Goal: Task Accomplishment & Management: Use online tool/utility

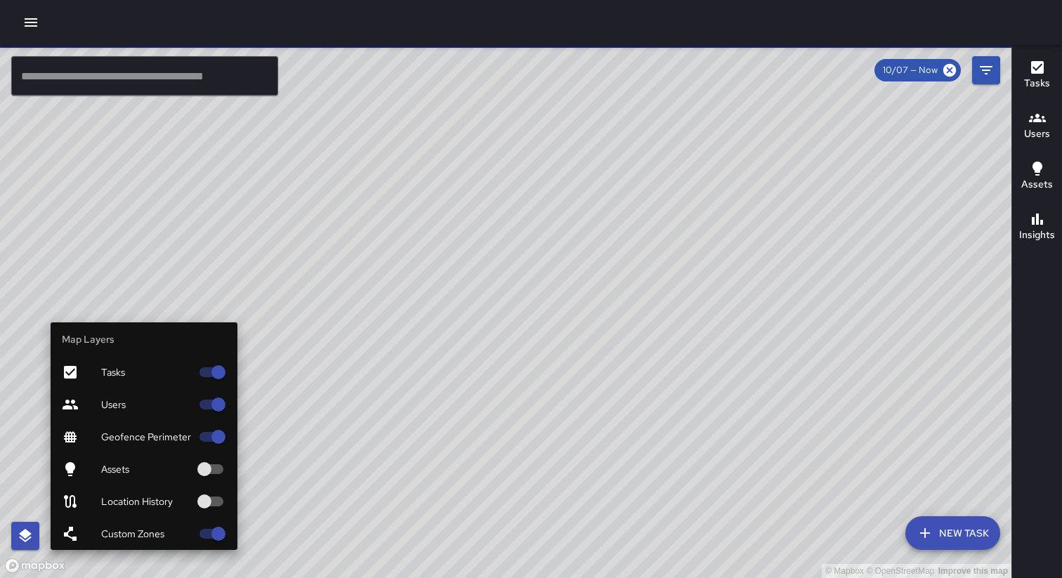
click at [21, 536] on icon "button" at bounding box center [25, 536] width 17 height 17
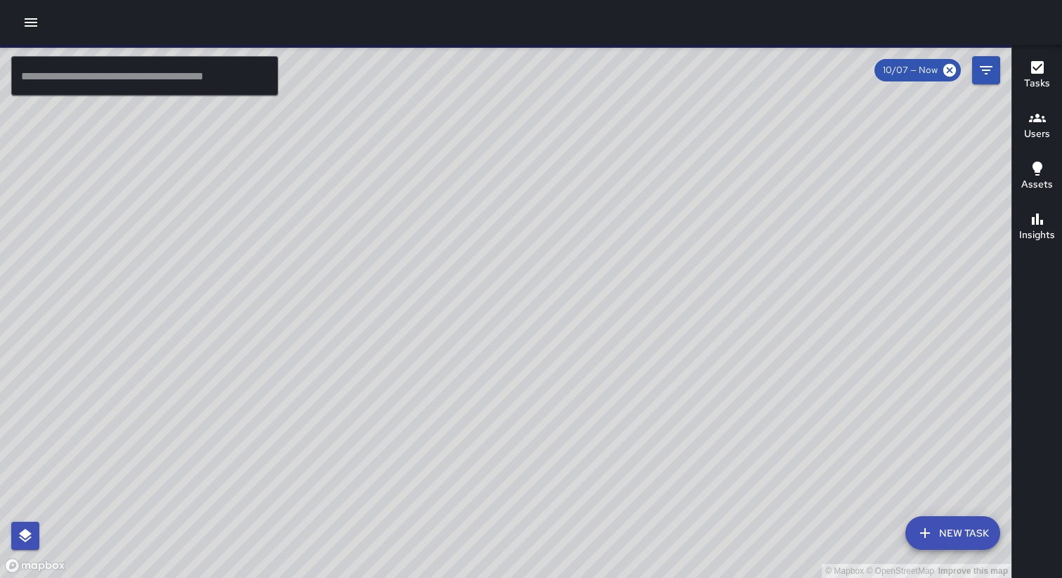
click at [335, 310] on div "© Mapbox © OpenStreetMap Improve this map Dog Station 7 Dog Stations To-Do 0 Sk…" at bounding box center [506, 311] width 1012 height 533
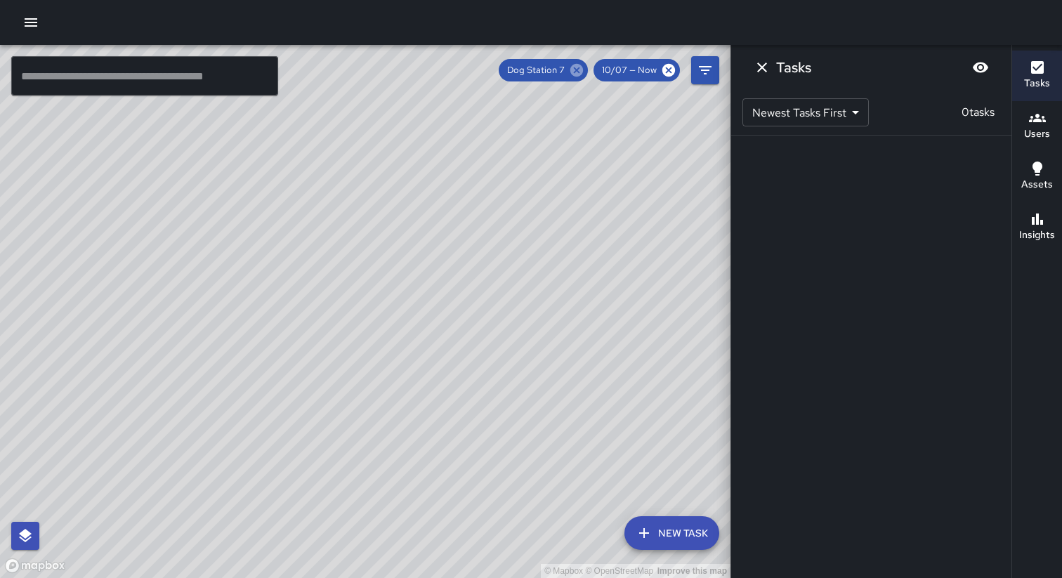
click at [581, 73] on icon at bounding box center [576, 70] width 15 height 15
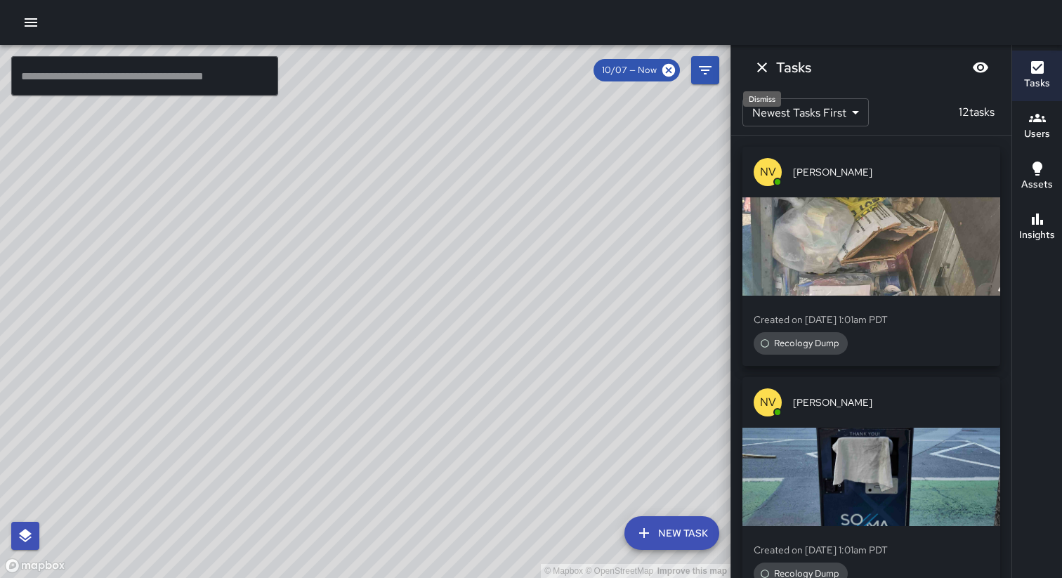
click at [761, 69] on icon "Dismiss" at bounding box center [762, 68] width 10 height 10
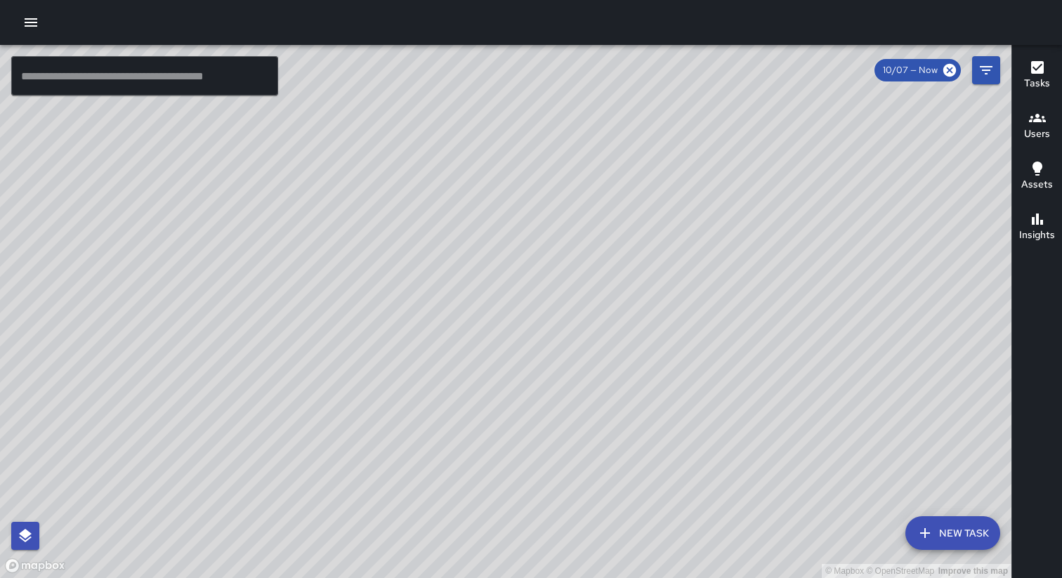
click at [952, 533] on button "New Task" at bounding box center [952, 533] width 95 height 34
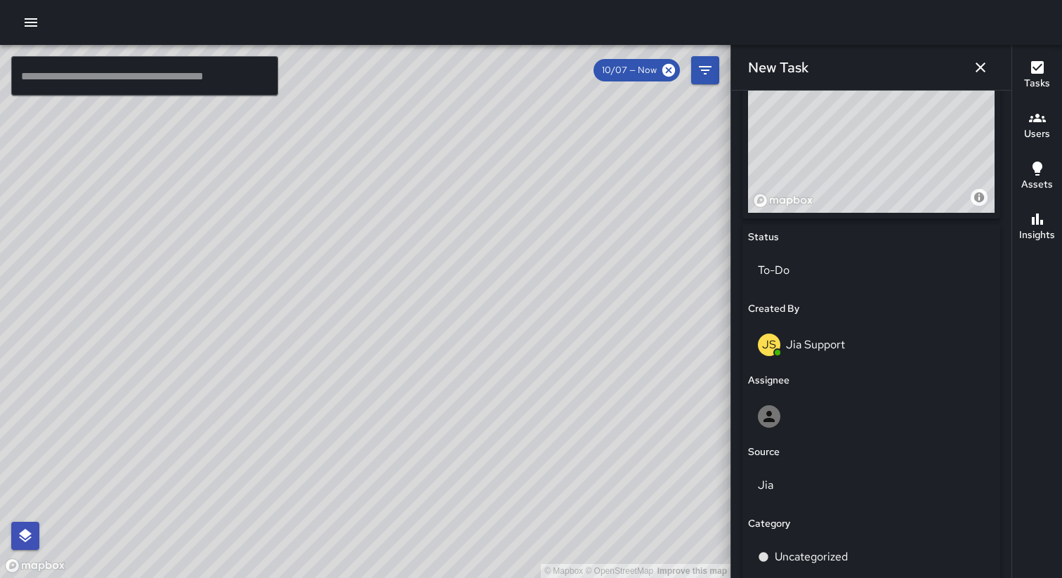
scroll to position [575, 0]
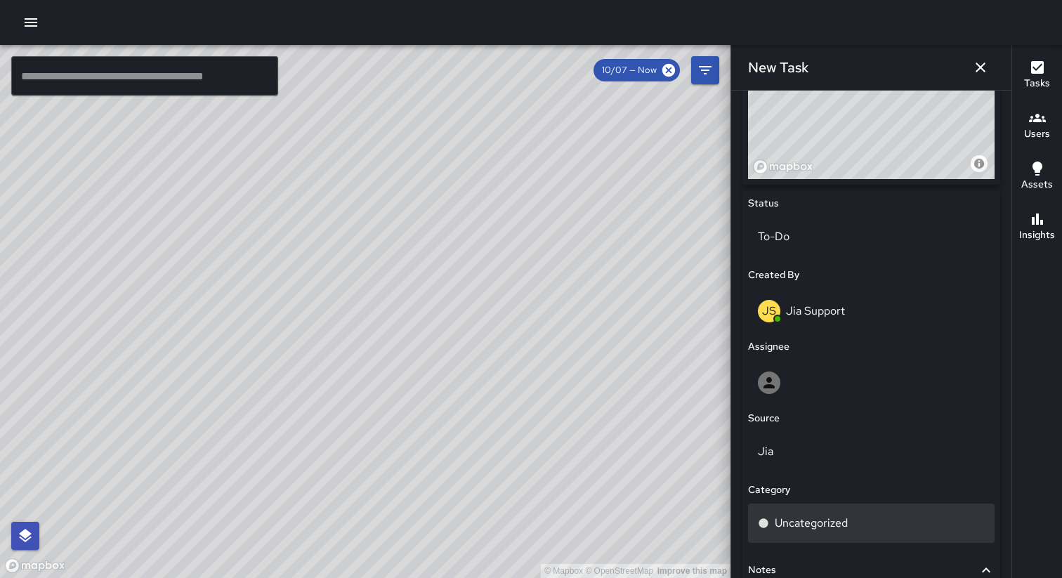
click at [837, 521] on p "Uncategorized" at bounding box center [811, 523] width 73 height 17
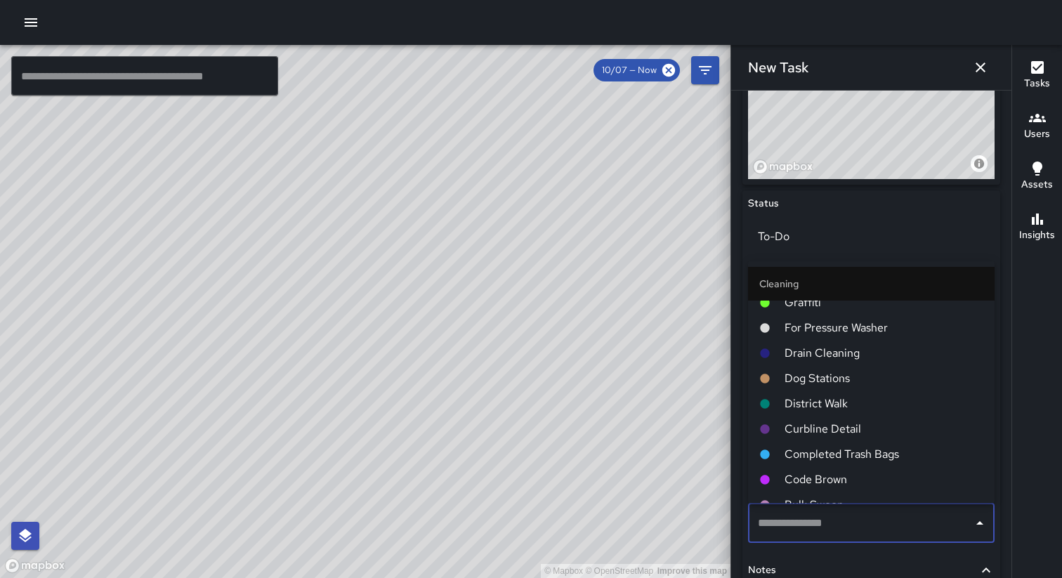
scroll to position [501, 0]
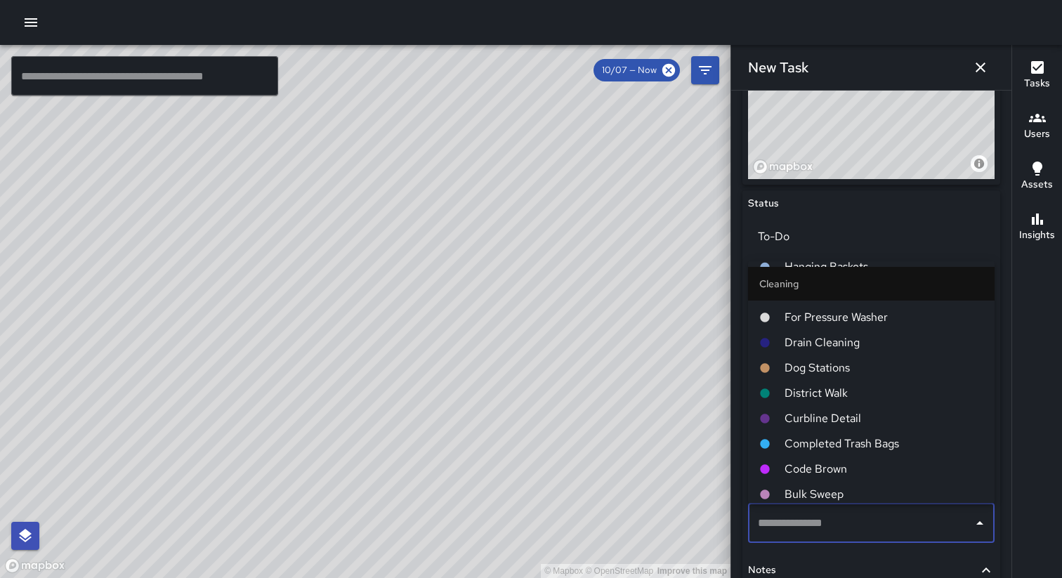
click at [806, 369] on span "Dog Stations" at bounding box center [884, 368] width 199 height 17
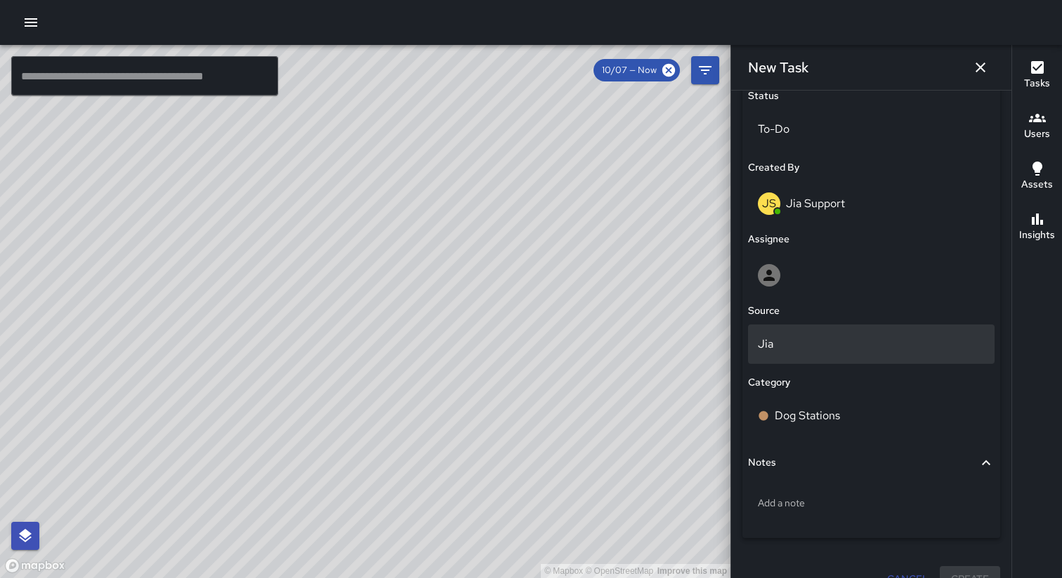
scroll to position [707, 0]
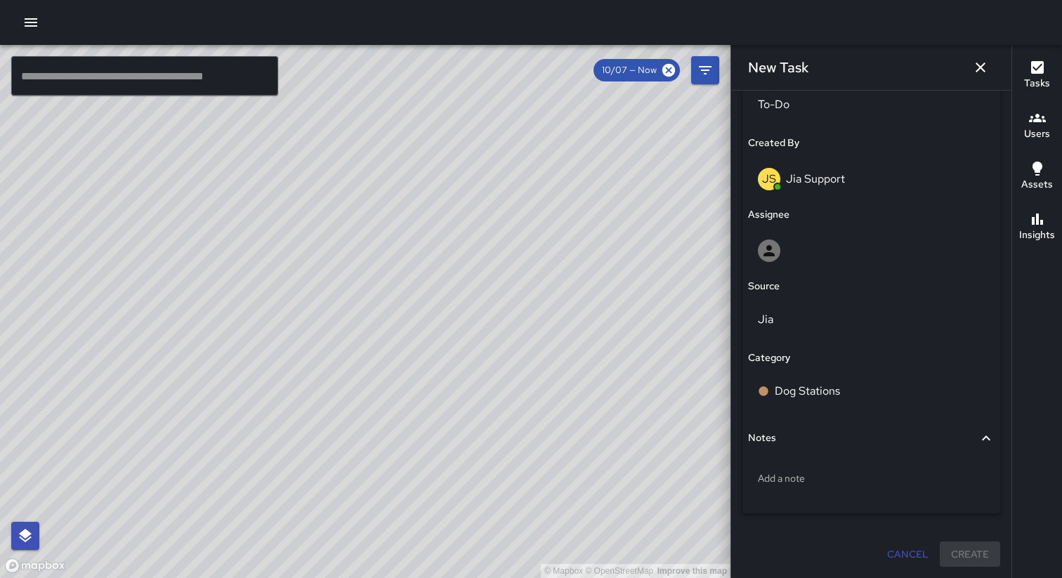
click at [29, 28] on icon "button" at bounding box center [30, 22] width 17 height 17
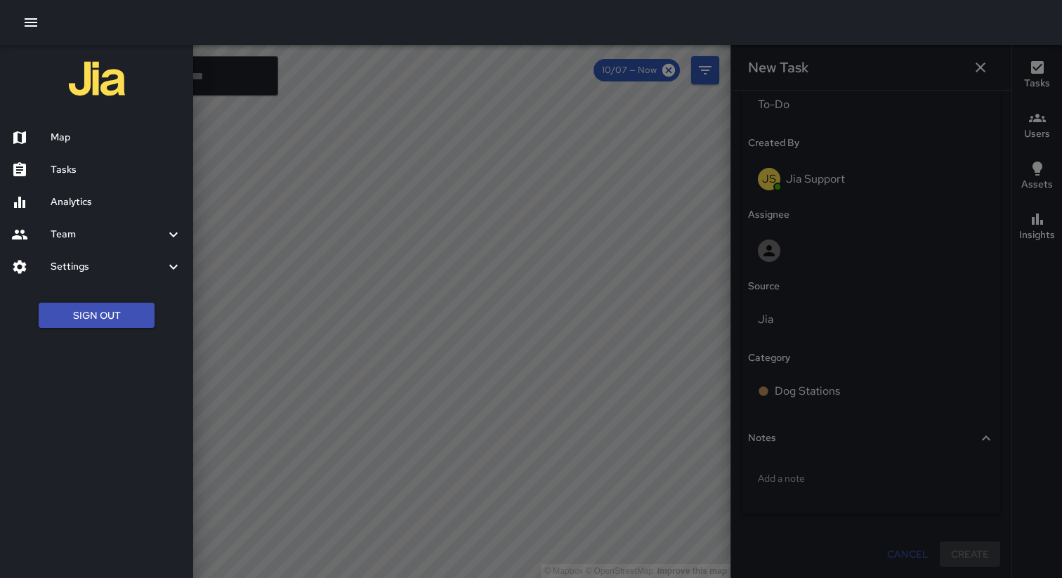
click at [97, 268] on h6 "Settings" at bounding box center [108, 266] width 114 height 15
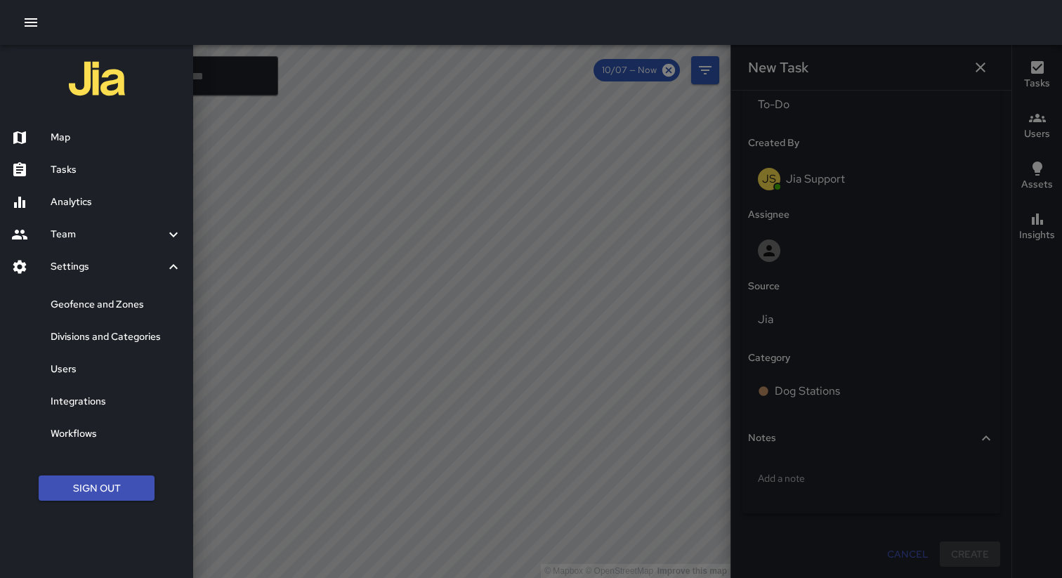
click at [100, 339] on h6 "Divisions and Categories" at bounding box center [116, 336] width 131 height 15
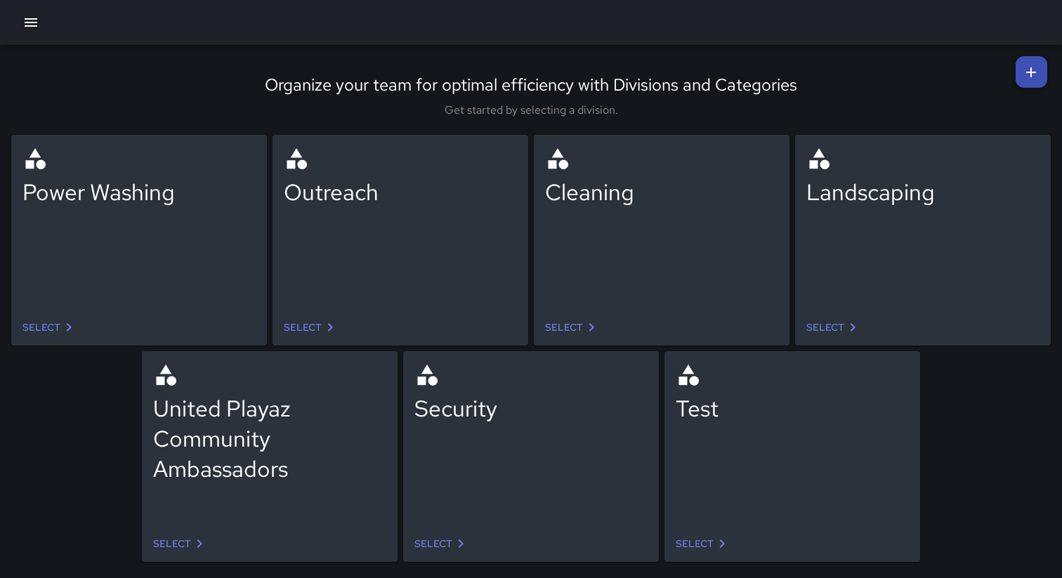
click at [584, 325] on icon at bounding box center [591, 327] width 17 height 17
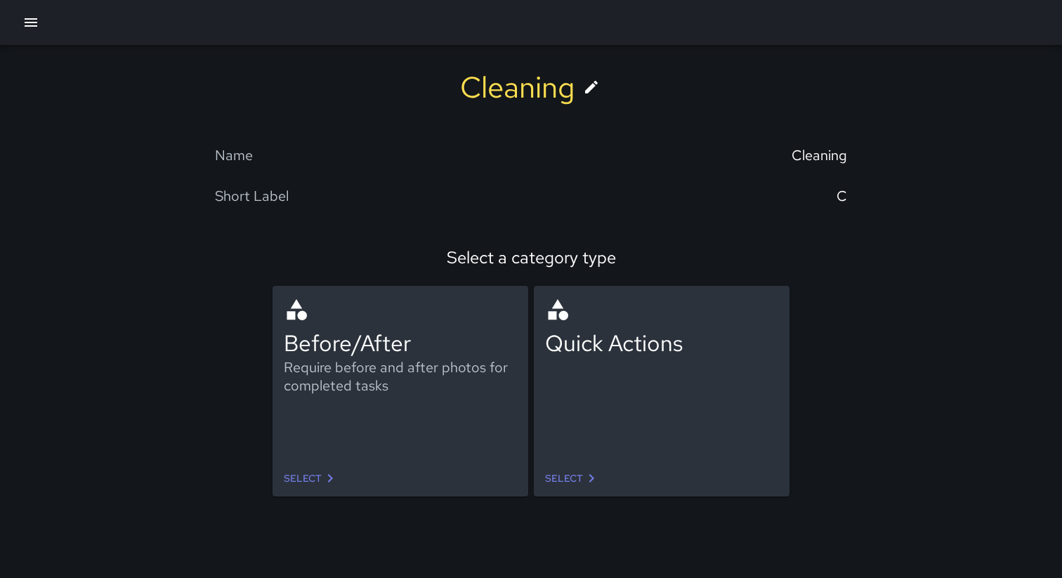
click at [344, 438] on div "Before/After Require before and after photos for completed tasks" at bounding box center [400, 373] width 233 height 152
click at [582, 484] on link "Select" at bounding box center [572, 479] width 66 height 26
click at [285, 480] on link "Select" at bounding box center [311, 479] width 66 height 26
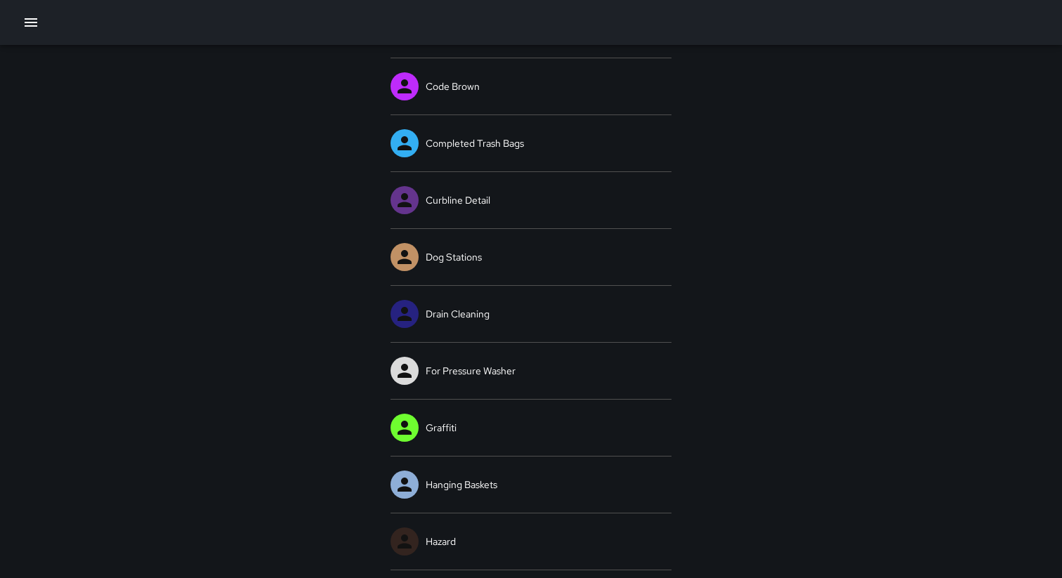
scroll to position [353, 0]
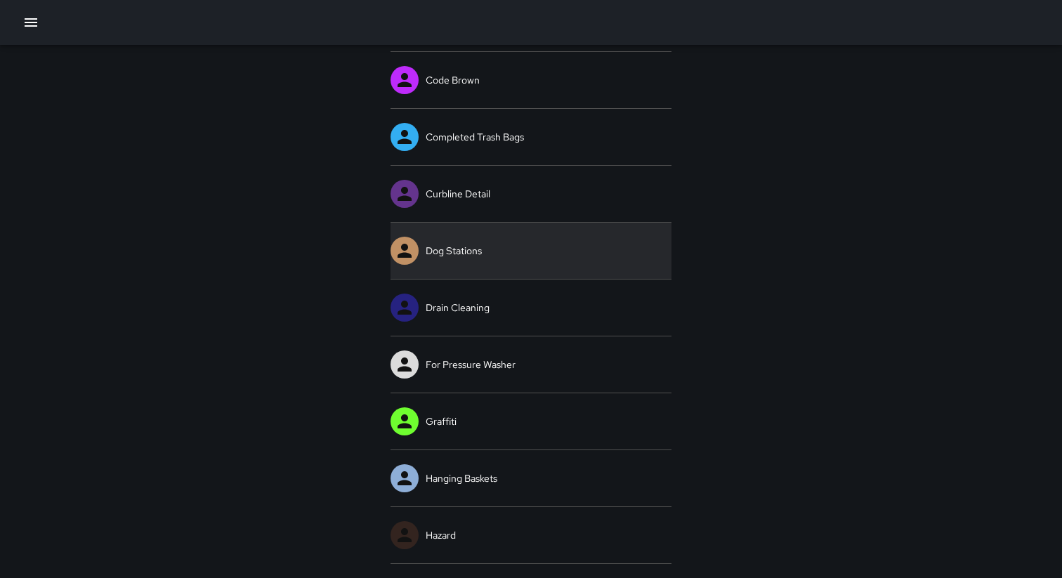
click at [453, 255] on link "Dog Stations" at bounding box center [531, 251] width 281 height 56
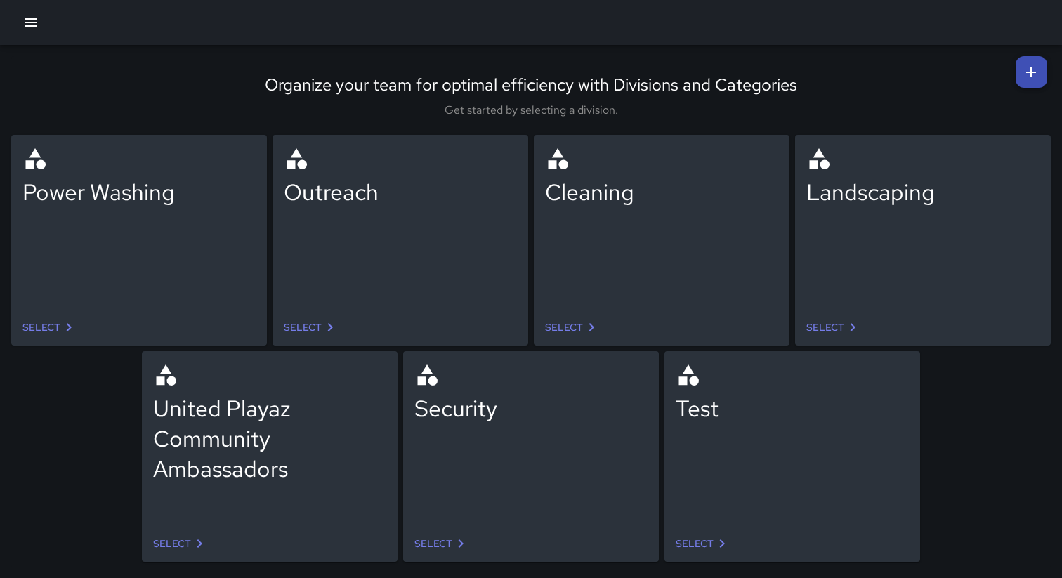
click at [30, 22] on icon "button" at bounding box center [31, 22] width 13 height 8
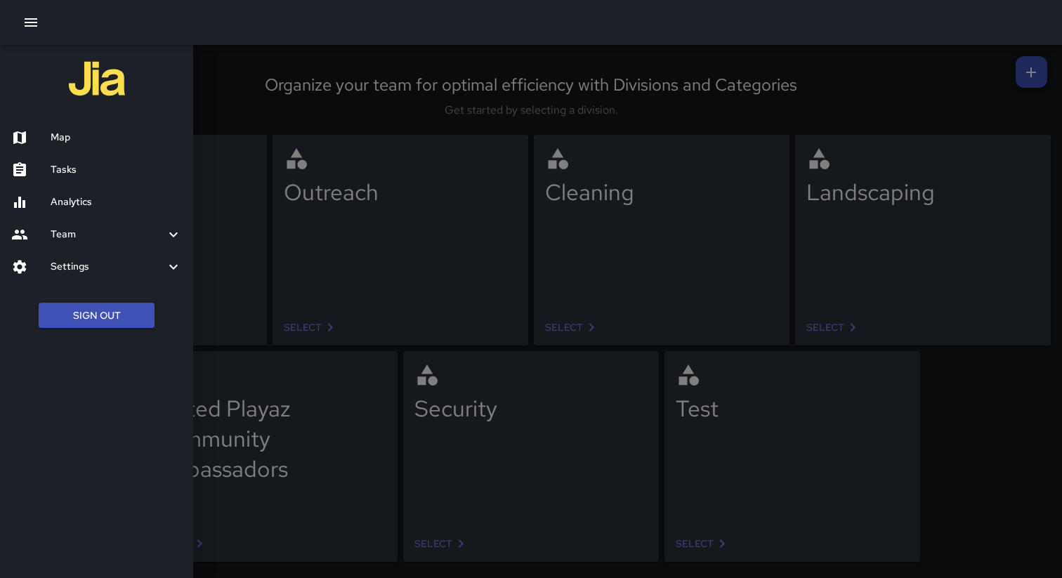
click at [89, 140] on h6 "Map" at bounding box center [116, 137] width 131 height 15
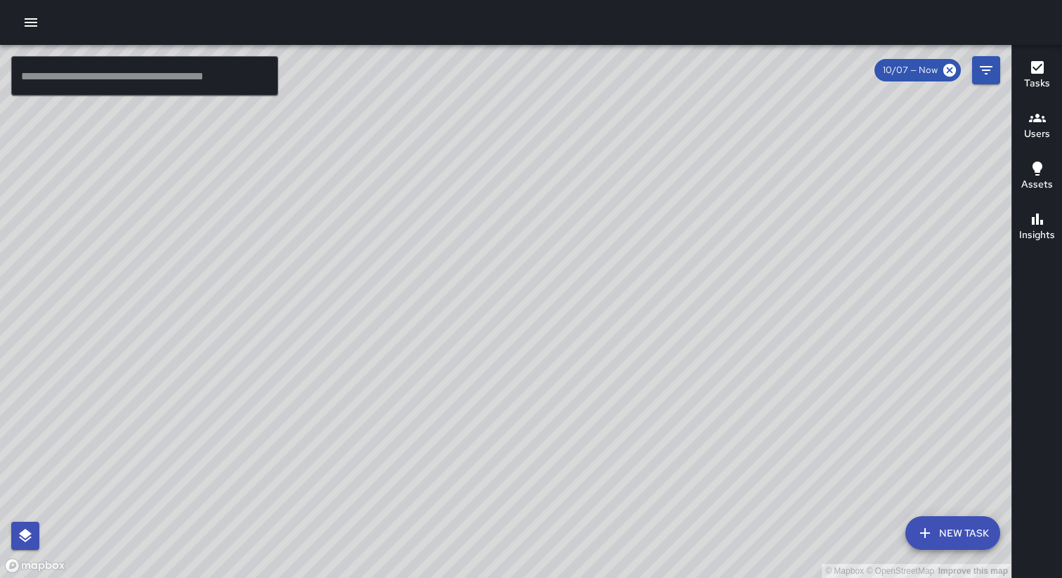
click at [943, 537] on button "New Task" at bounding box center [952, 533] width 95 height 34
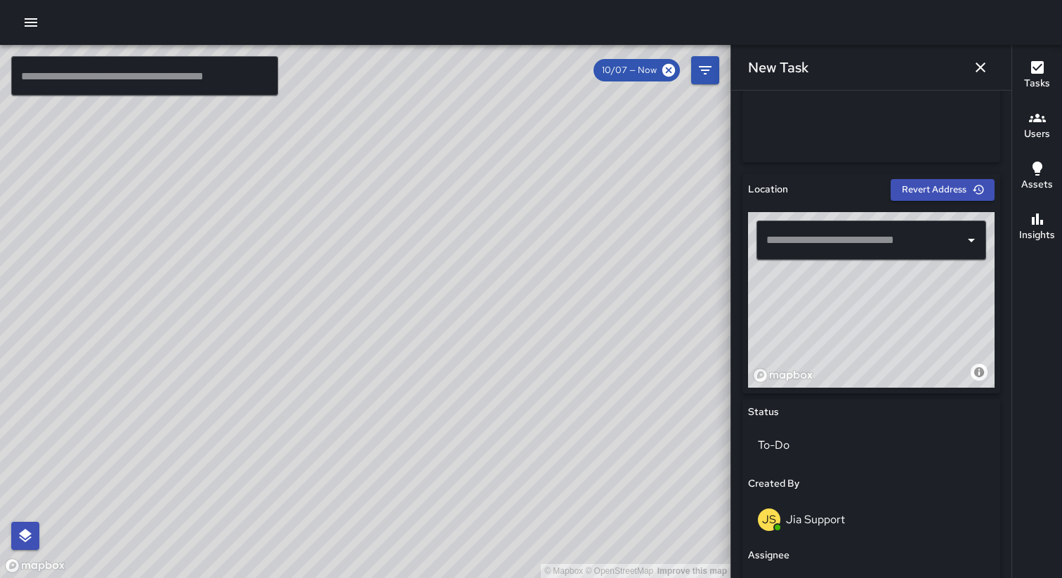
scroll to position [394, 0]
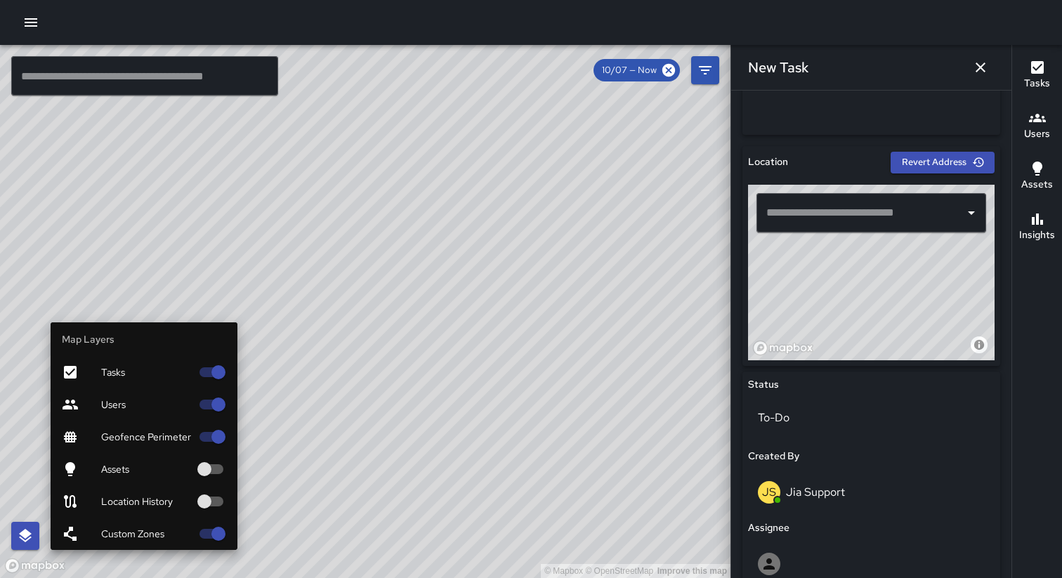
click at [27, 542] on icon "button" at bounding box center [25, 536] width 17 height 17
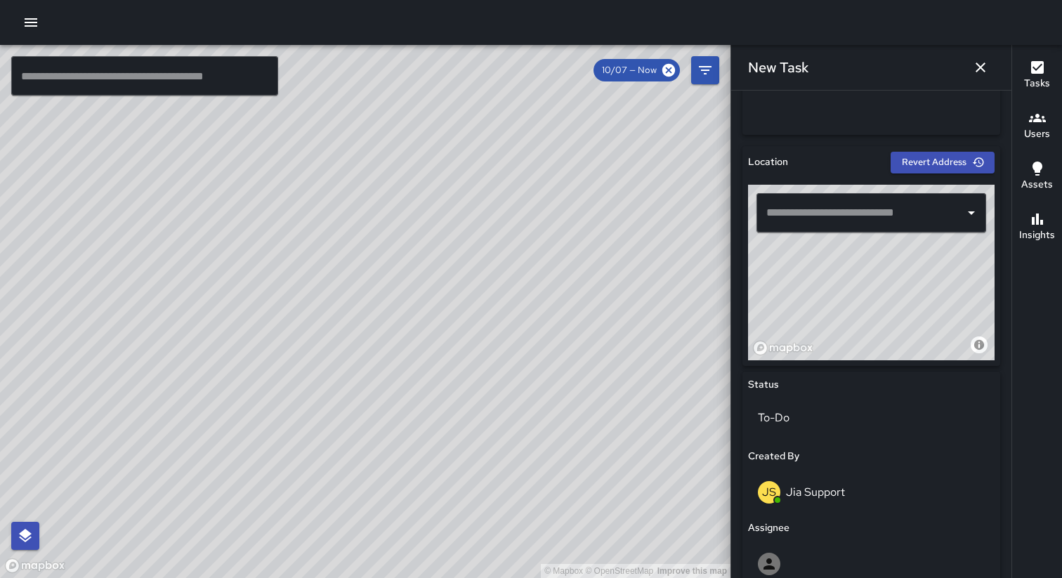
drag, startPoint x: 315, startPoint y: 294, endPoint x: 393, endPoint y: 312, distance: 80.1
click at [393, 312] on div "© Mapbox © OpenStreetMap Improve this map" at bounding box center [365, 311] width 731 height 533
drag, startPoint x: 775, startPoint y: 273, endPoint x: 916, endPoint y: 340, distance: 155.8
click at [929, 357] on div "© Mapbox © OpenStreetMap Improve this map" at bounding box center [871, 273] width 247 height 176
drag, startPoint x: 844, startPoint y: 342, endPoint x: 863, endPoint y: 310, distance: 37.5
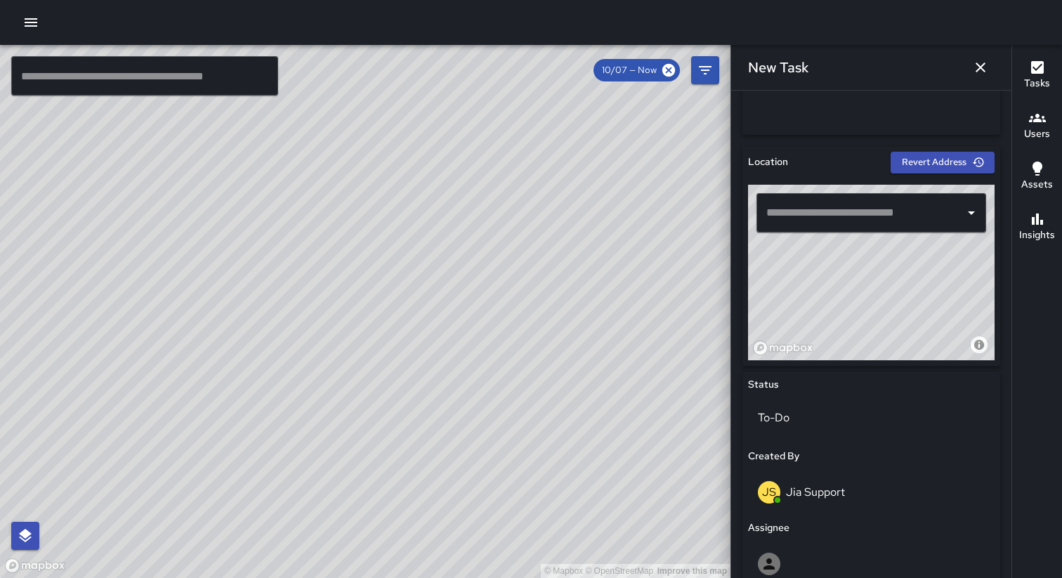
click at [863, 310] on div "© Mapbox © OpenStreetMap Improve this map" at bounding box center [871, 273] width 247 height 176
drag, startPoint x: 827, startPoint y: 328, endPoint x: 813, endPoint y: 201, distance: 127.9
click at [813, 203] on div "© Mapbox © OpenStreetMap Improve this map ​" at bounding box center [871, 273] width 247 height 176
drag, startPoint x: 827, startPoint y: 335, endPoint x: 849, endPoint y: 256, distance: 82.1
click at [849, 256] on div "© Mapbox © OpenStreetMap Improve this map" at bounding box center [871, 273] width 247 height 176
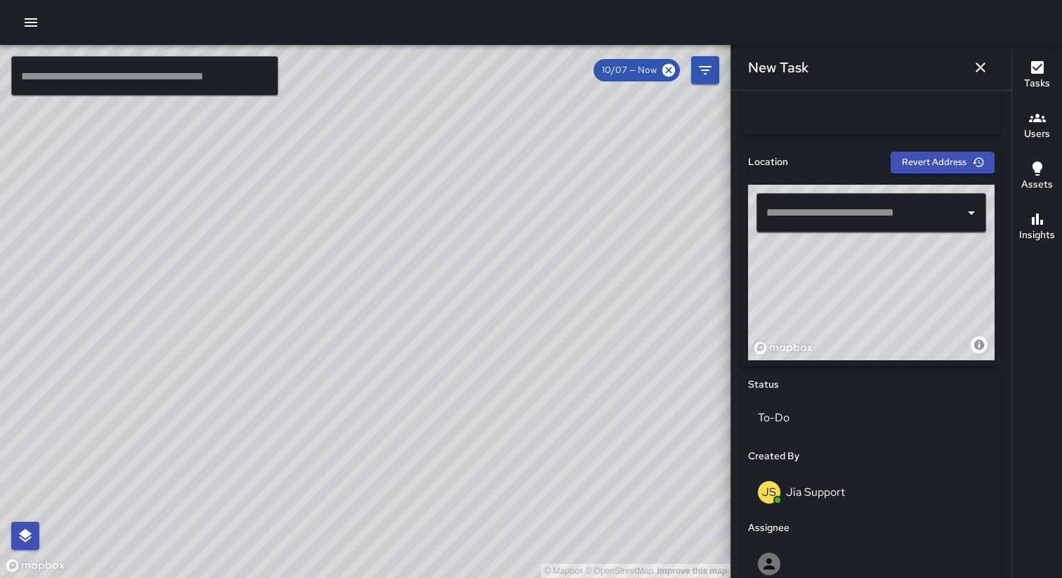
drag, startPoint x: 853, startPoint y: 318, endPoint x: 794, endPoint y: 294, distance: 63.7
click at [794, 294] on div "© Mapbox © OpenStreetMap Improve this map" at bounding box center [871, 273] width 247 height 176
click at [810, 292] on div "© Mapbox © OpenStreetMap Improve this map" at bounding box center [871, 273] width 247 height 176
type input "**********"
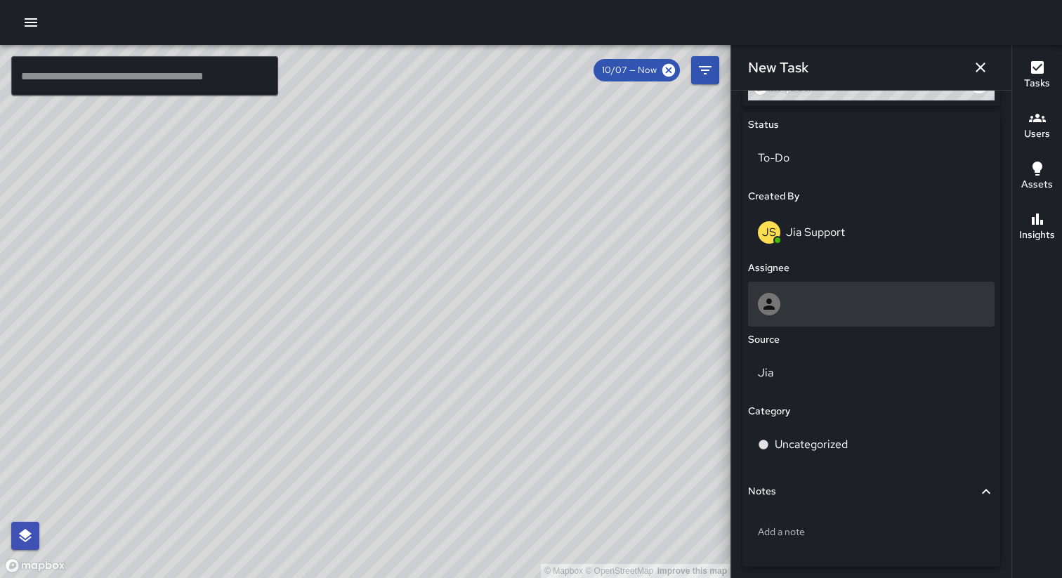
scroll to position [707, 0]
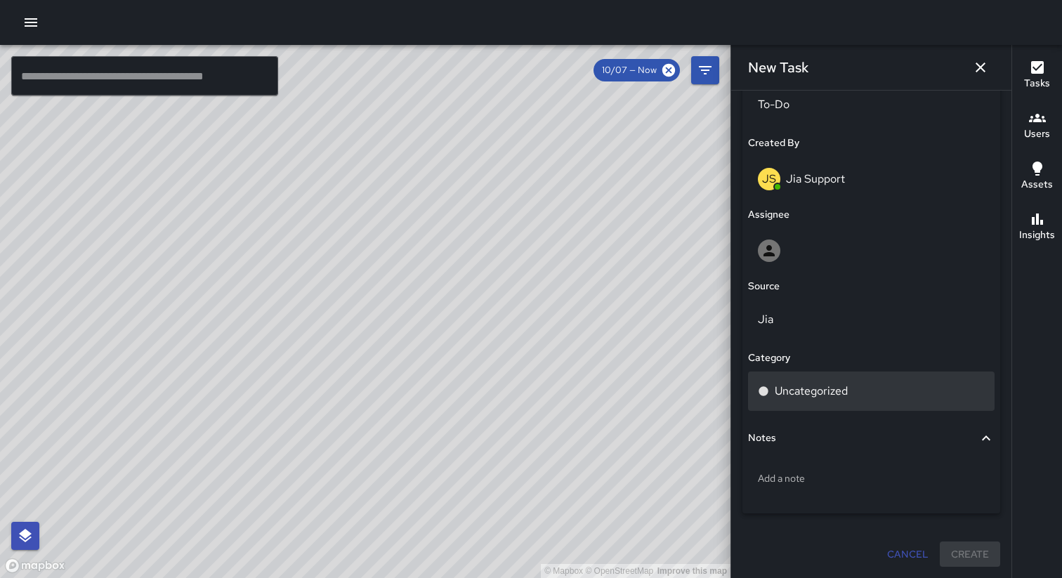
click at [833, 388] on p "Uncategorized" at bounding box center [811, 391] width 73 height 17
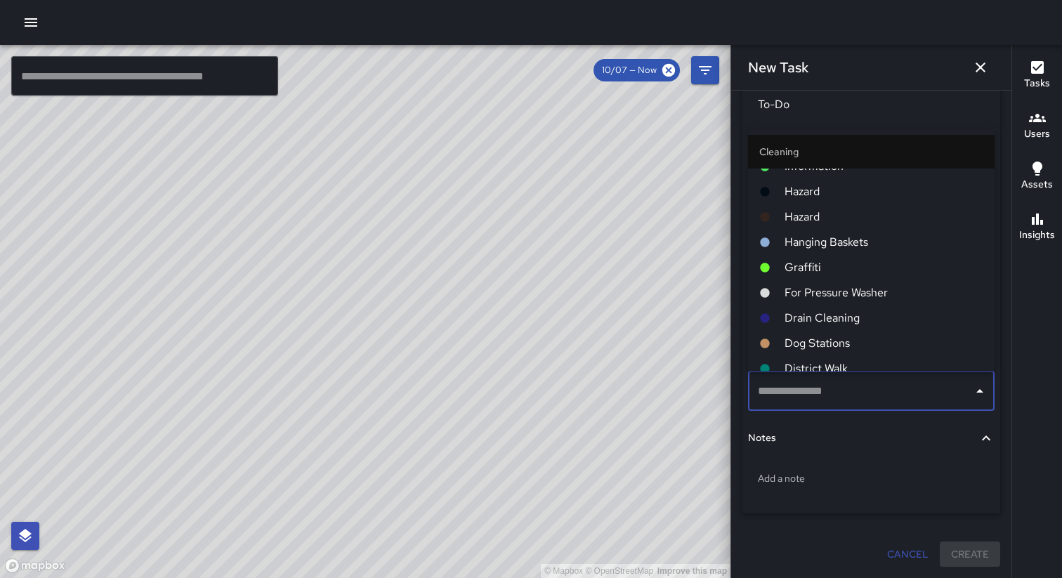
scroll to position [406, 0]
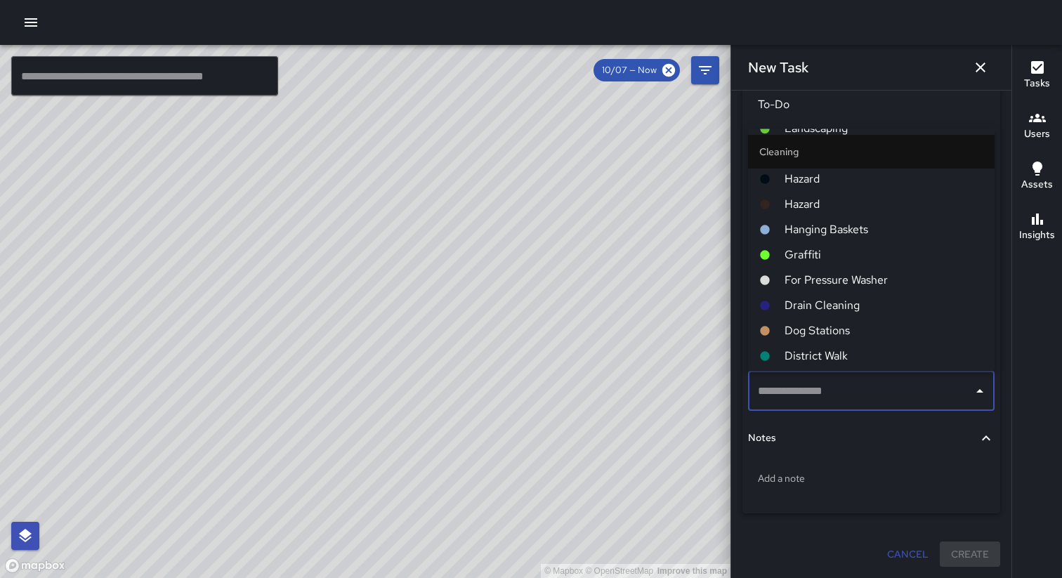
click at [802, 328] on span "Dog Stations" at bounding box center [884, 330] width 199 height 17
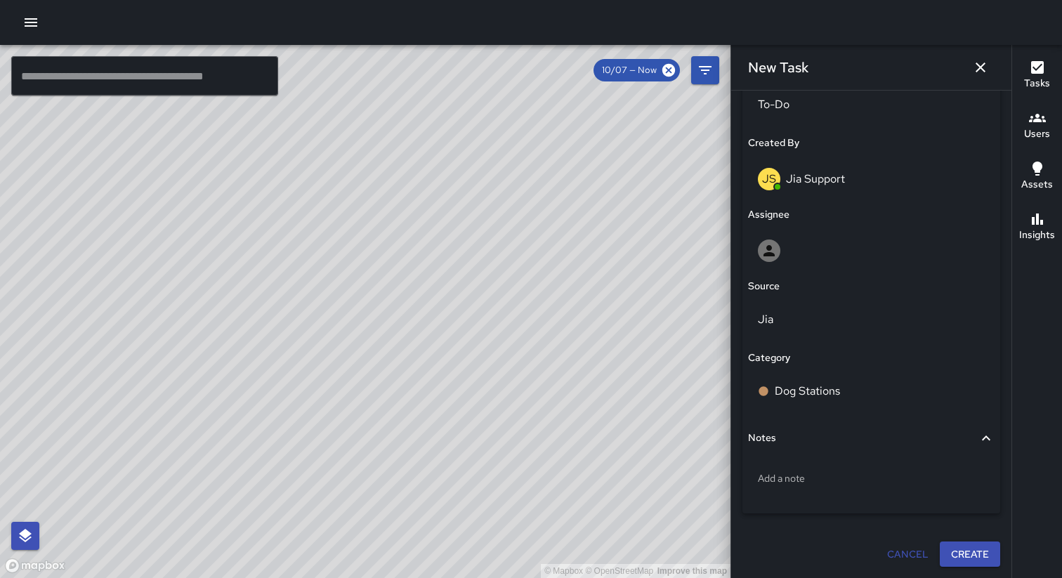
click at [976, 554] on button "Create" at bounding box center [970, 555] width 60 height 26
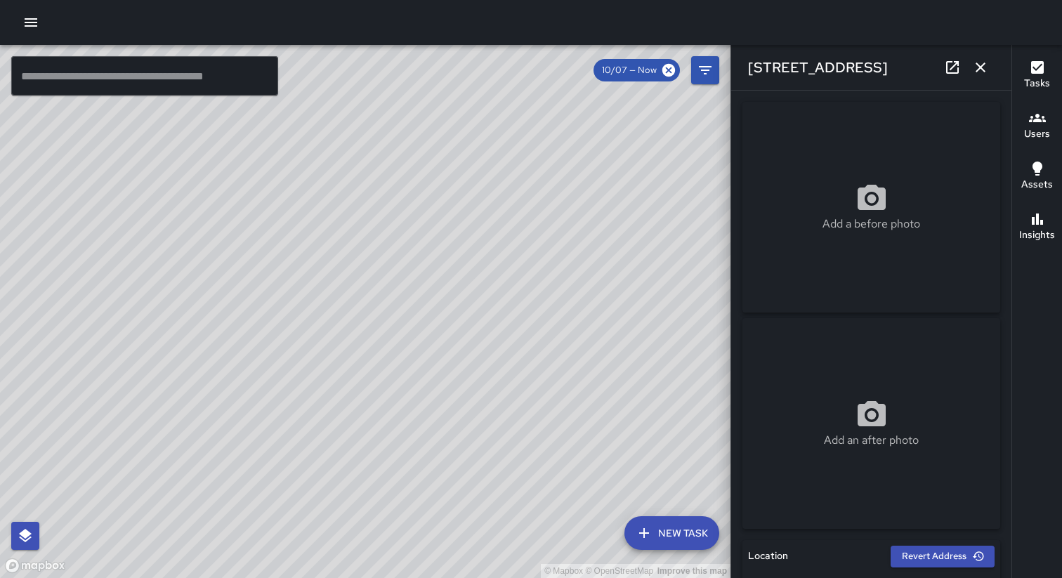
type input "**********"
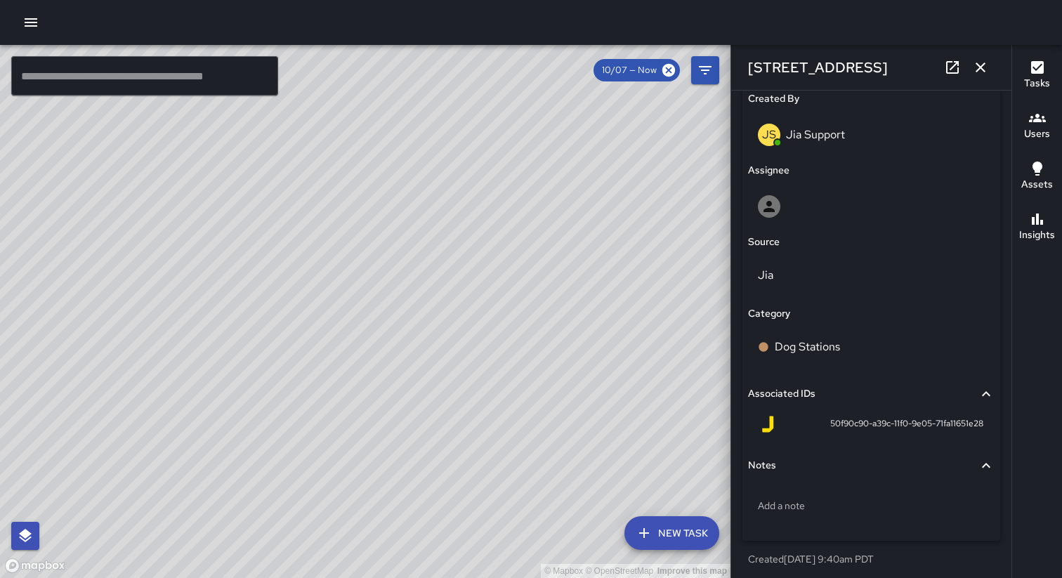
scroll to position [756, 0]
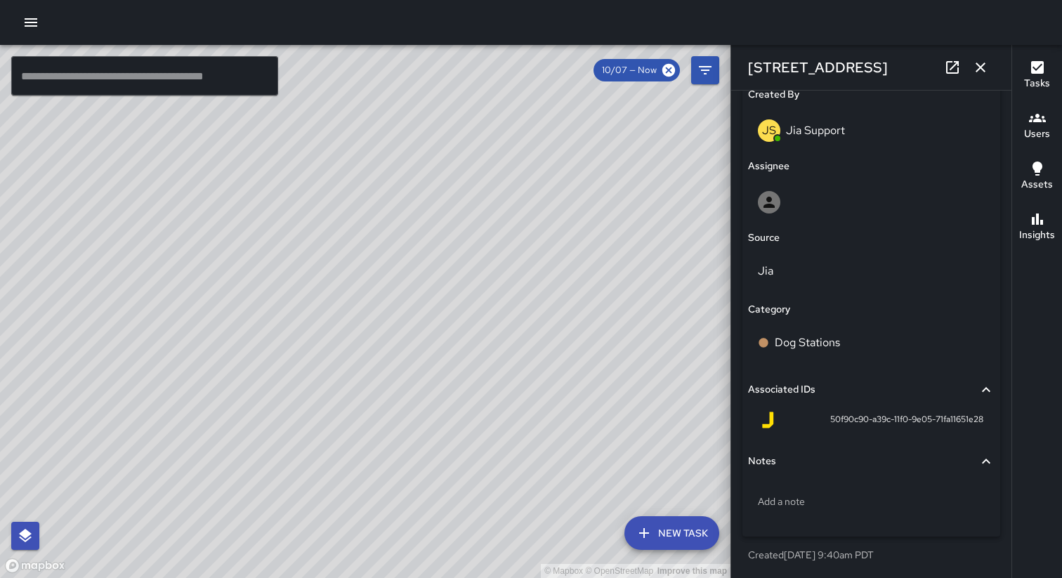
click at [367, 312] on div "© Mapbox © OpenStreetMap Improve this map Unassigned [STREET_ADDRESS] Created o…" at bounding box center [365, 311] width 731 height 533
click at [367, 312] on div "© Mapbox © OpenStreetMap Improve this map" at bounding box center [365, 311] width 731 height 533
click at [343, 295] on div "© Mapbox © OpenStreetMap Improve this map Dog Station 7 Dog Stations To-Do 0 Sk…" at bounding box center [365, 311] width 731 height 533
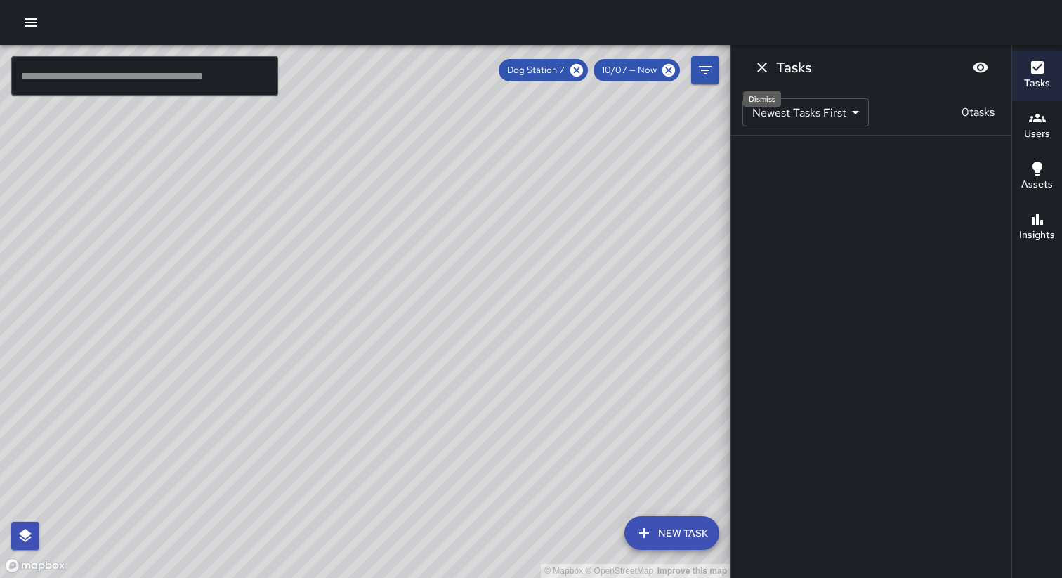
click at [765, 74] on icon "Dismiss" at bounding box center [762, 67] width 17 height 17
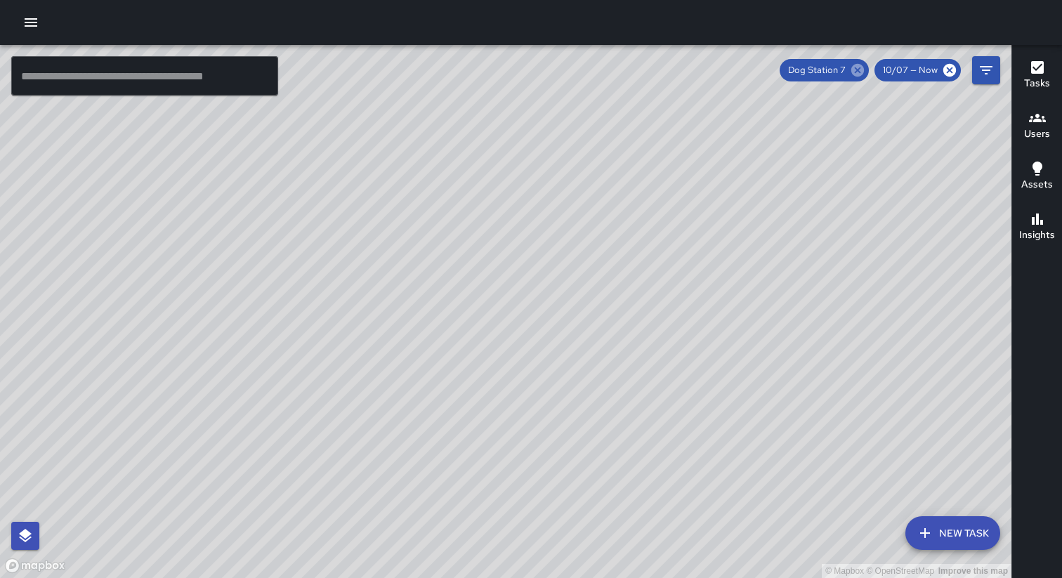
click at [862, 69] on icon at bounding box center [857, 70] width 13 height 13
click at [525, 329] on div "© Mapbox © OpenStreetMap Improve this map Unassigned [STREET_ADDRESS] Created o…" at bounding box center [506, 311] width 1012 height 533
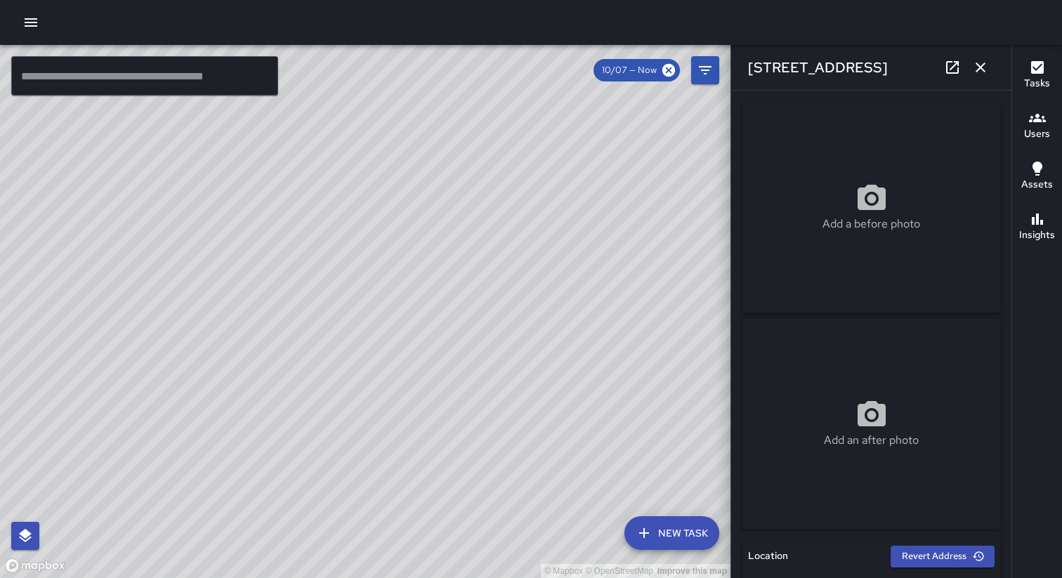
click at [981, 62] on icon "button" at bounding box center [980, 67] width 17 height 17
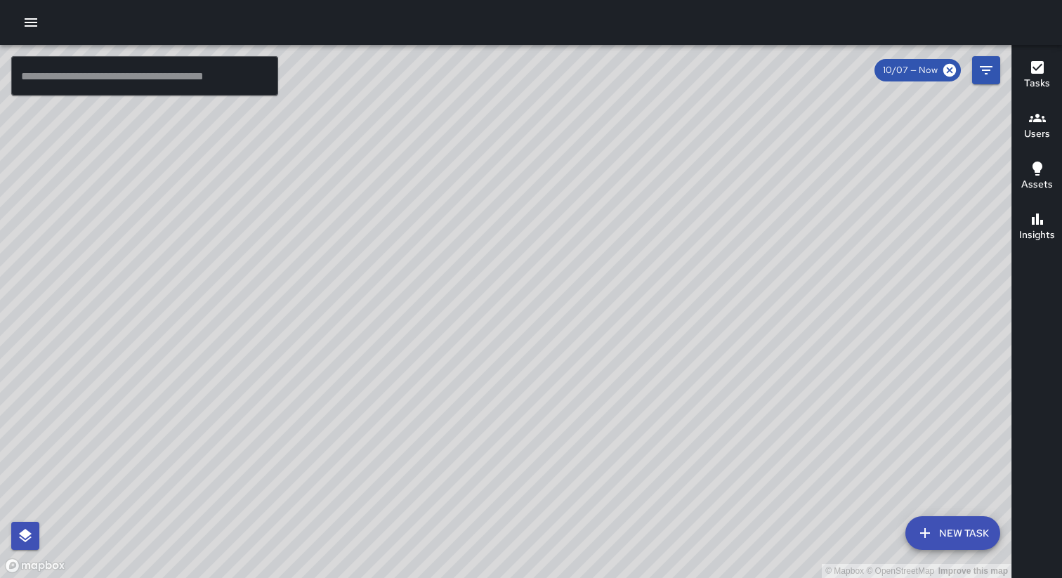
click at [937, 536] on button "New Task" at bounding box center [952, 533] width 95 height 34
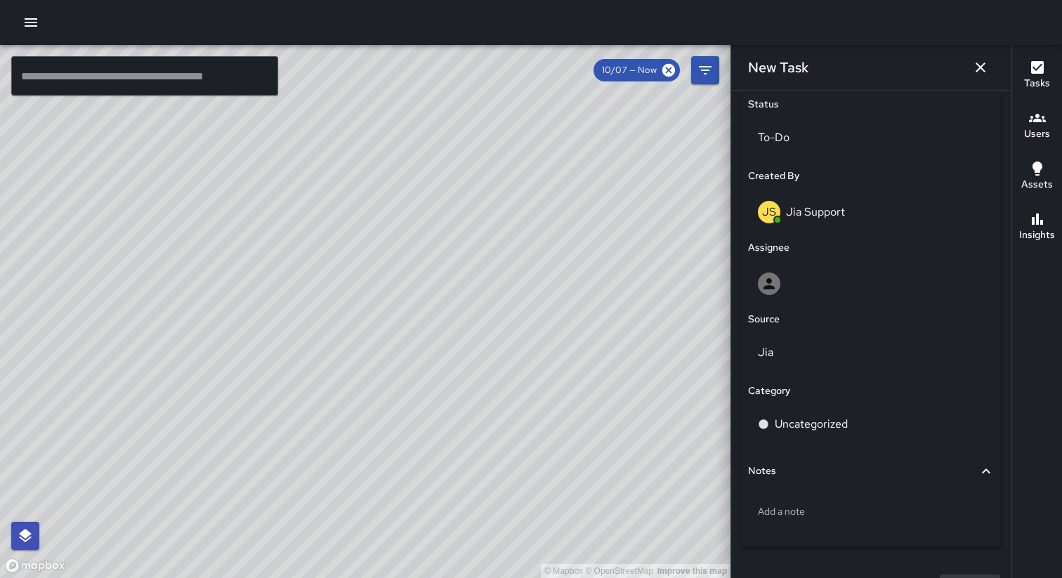
scroll to position [707, 0]
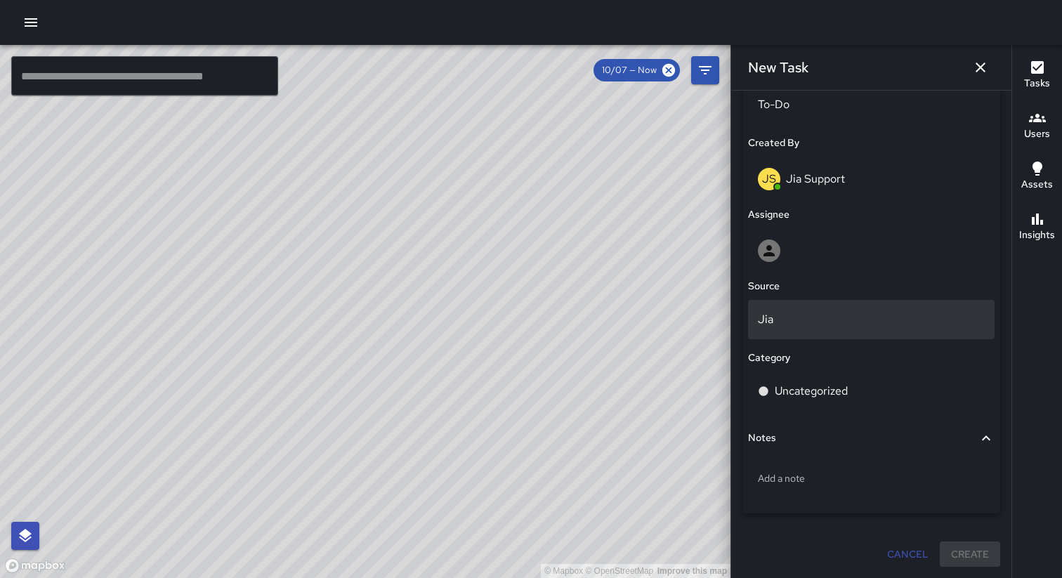
click at [800, 316] on p "Jia" at bounding box center [871, 319] width 227 height 17
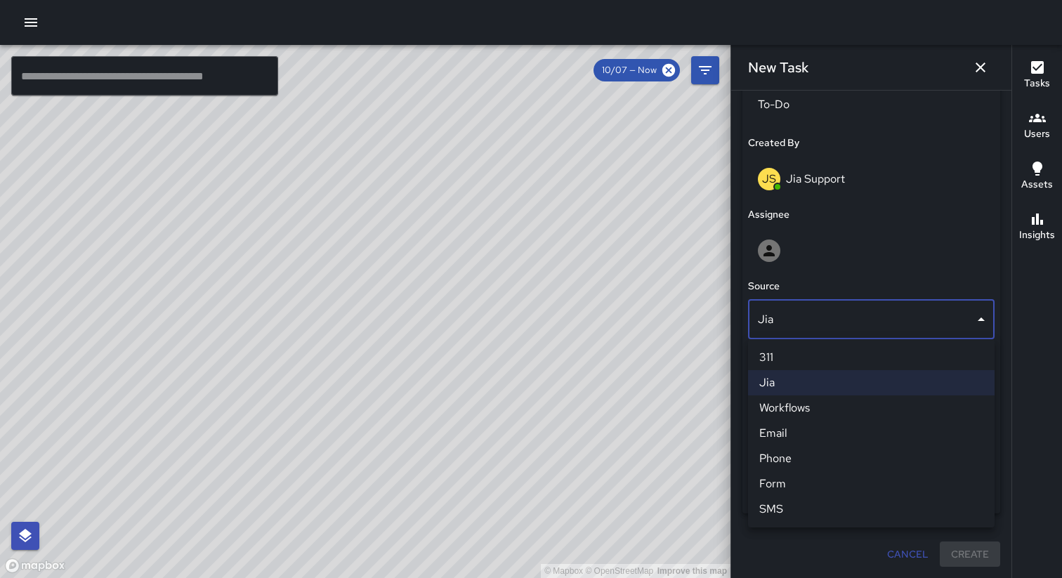
click at [827, 278] on div at bounding box center [531, 289] width 1062 height 578
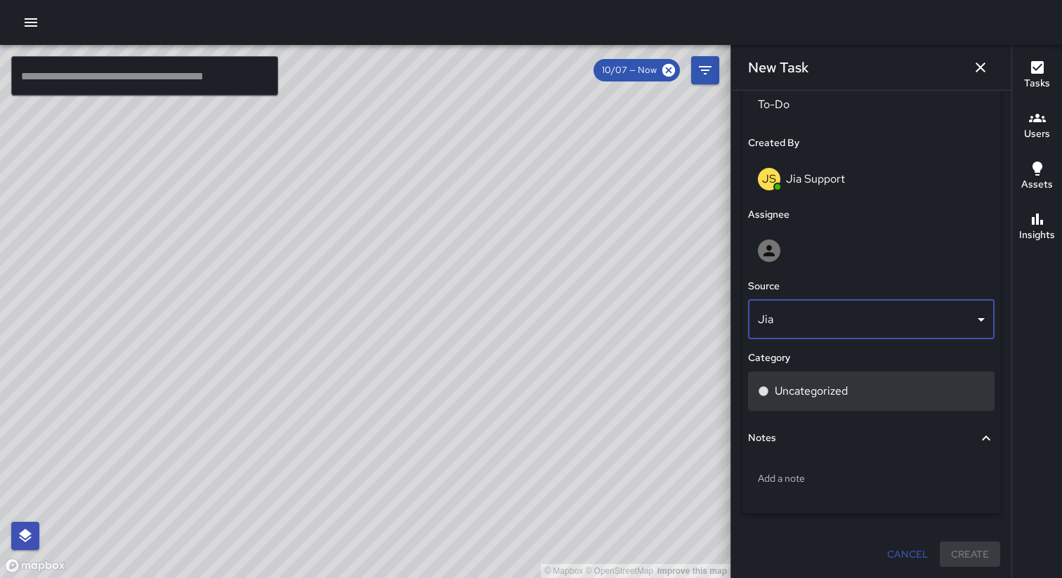
click at [807, 392] on p "Uncategorized" at bounding box center [811, 391] width 73 height 17
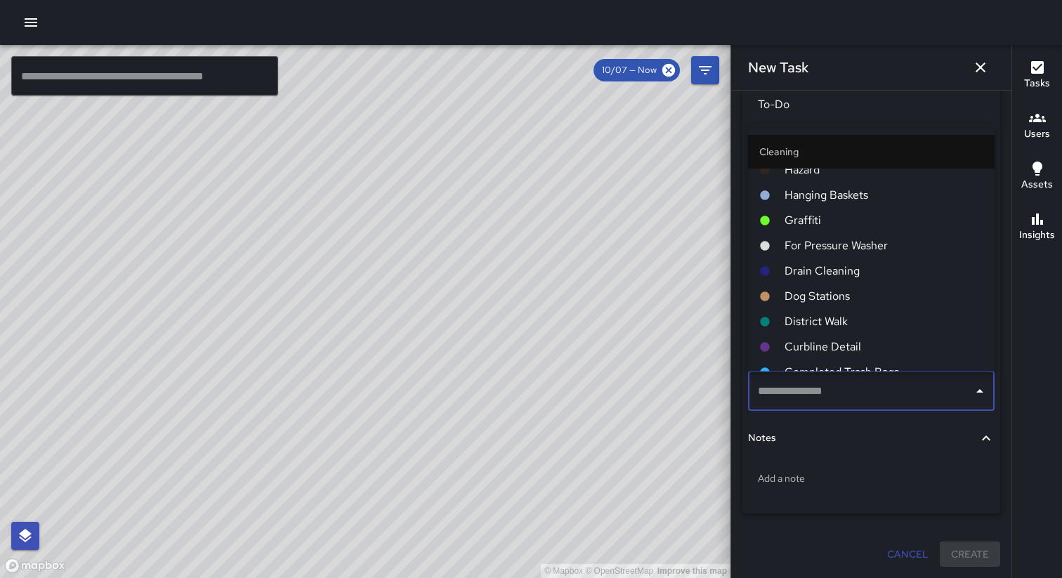
scroll to position [462, 0]
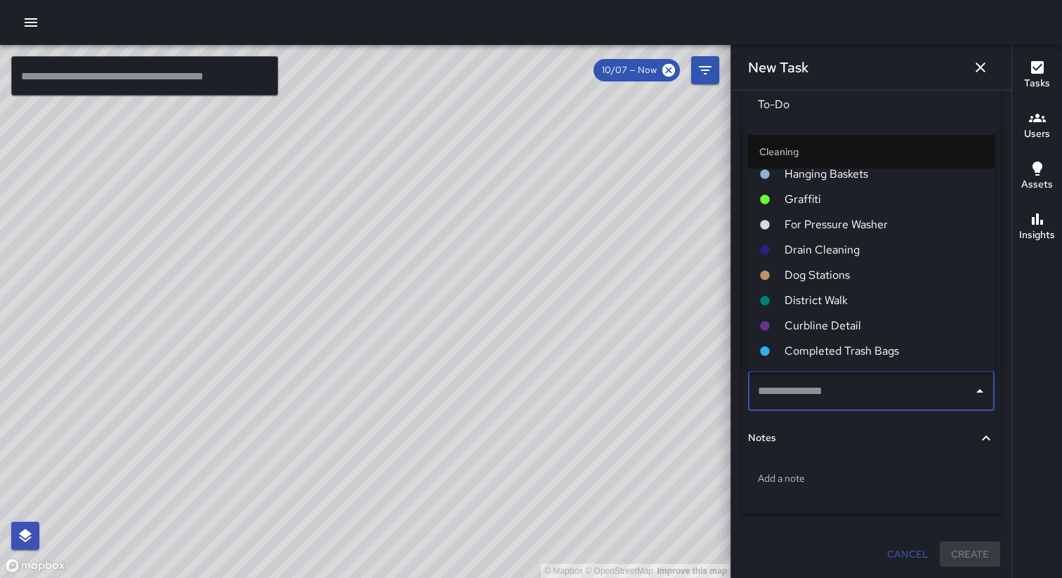
click at [796, 278] on span "Dog Stations" at bounding box center [884, 275] width 199 height 17
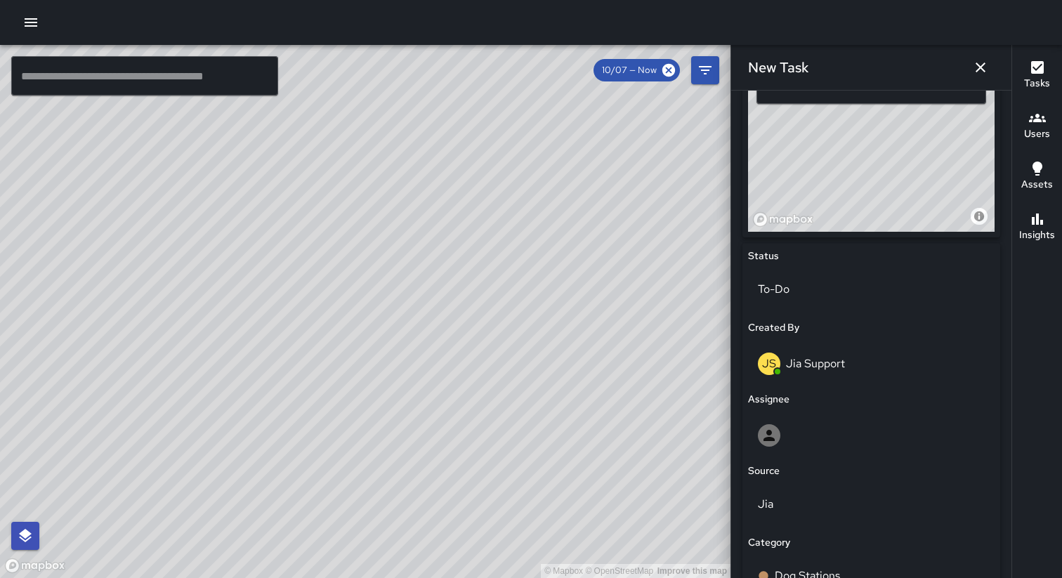
scroll to position [442, 0]
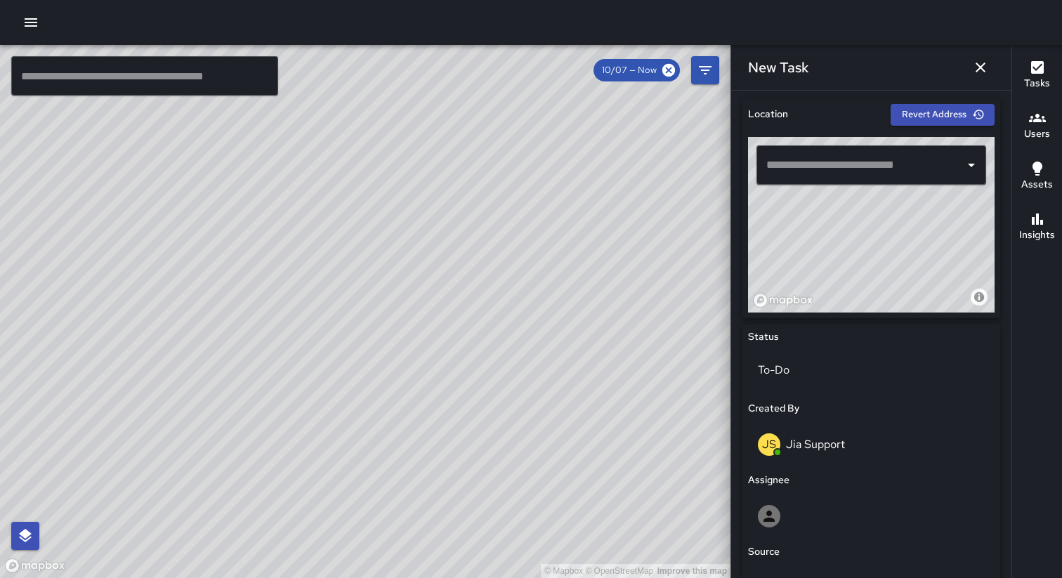
drag, startPoint x: 780, startPoint y: 223, endPoint x: 867, endPoint y: 240, distance: 88.7
click at [867, 240] on div "© Mapbox © OpenStreetMap Improve this map" at bounding box center [871, 225] width 247 height 176
drag, startPoint x: 828, startPoint y: 267, endPoint x: 881, endPoint y: 222, distance: 69.3
click at [881, 222] on div "© Mapbox © OpenStreetMap Improve this map" at bounding box center [871, 225] width 247 height 176
click at [846, 248] on div "© Mapbox © OpenStreetMap Improve this map" at bounding box center [871, 225] width 247 height 176
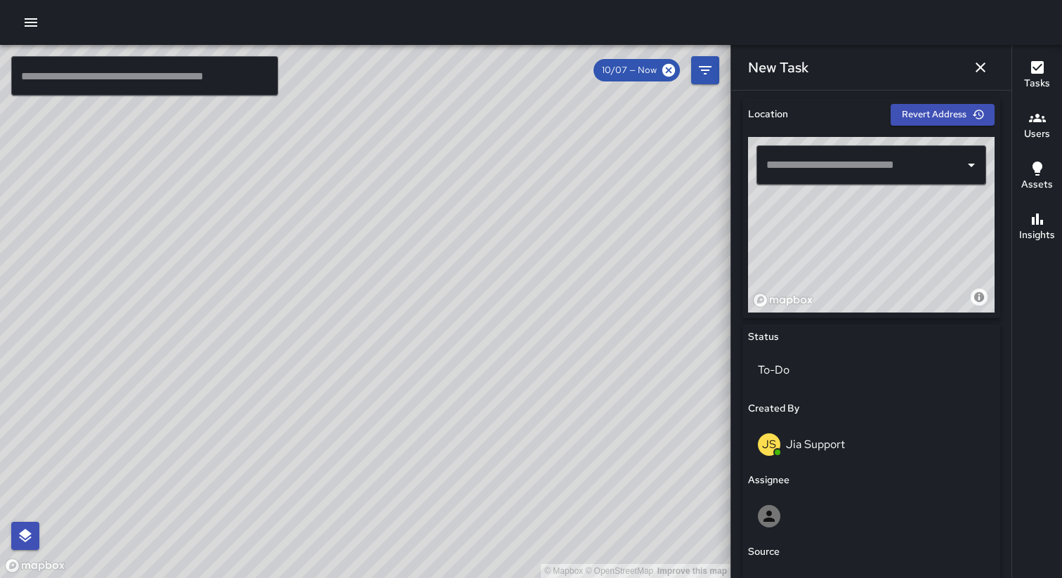
type input "**********"
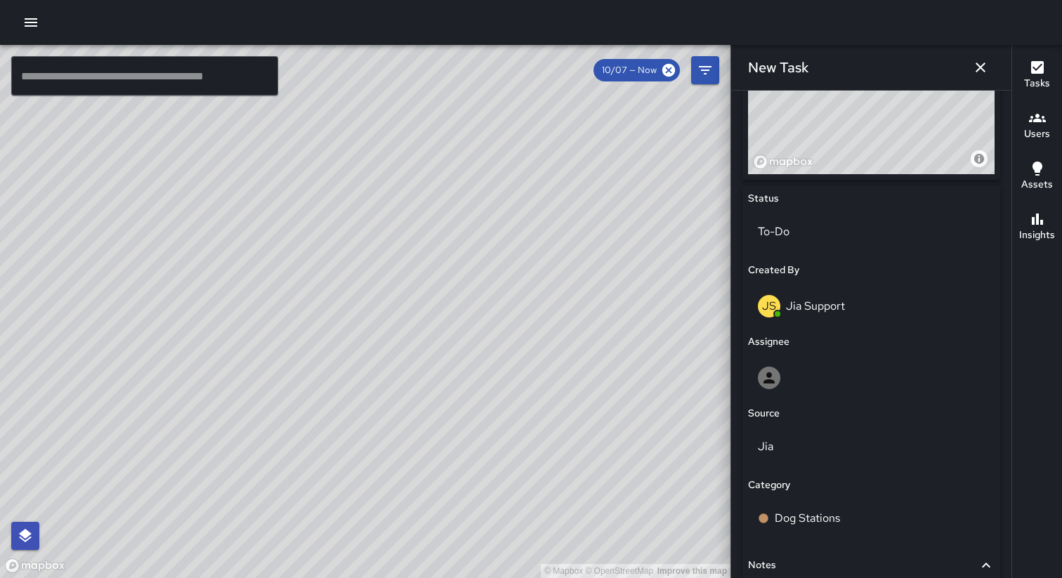
scroll to position [707, 0]
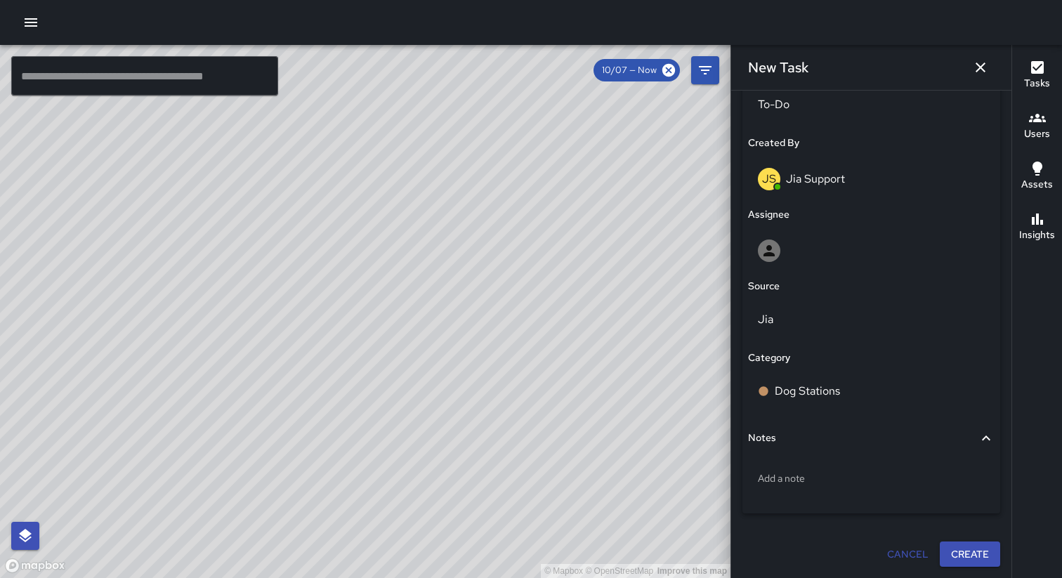
click at [978, 551] on button "Create" at bounding box center [970, 555] width 60 height 26
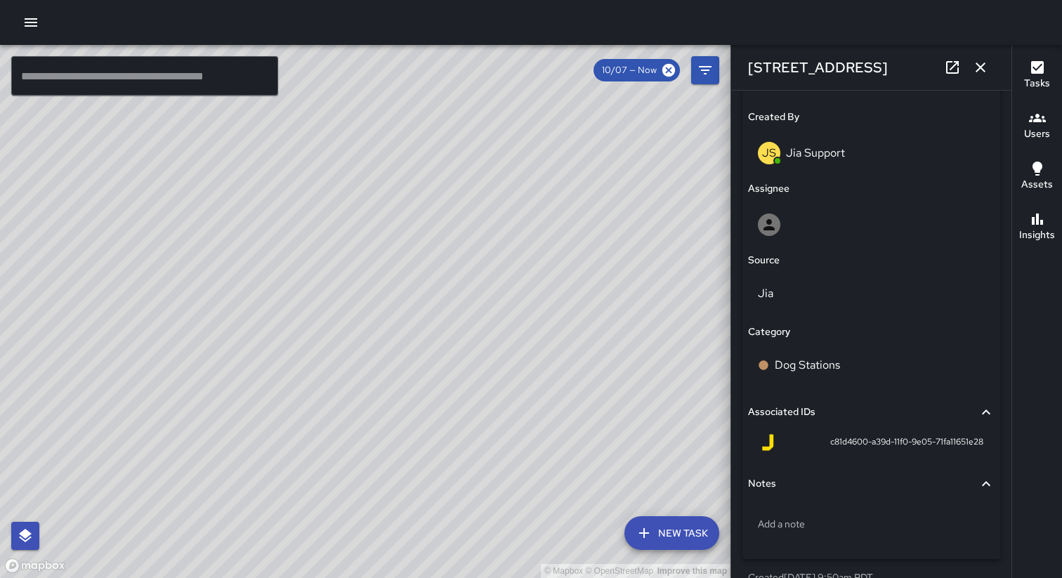
scroll to position [738, 0]
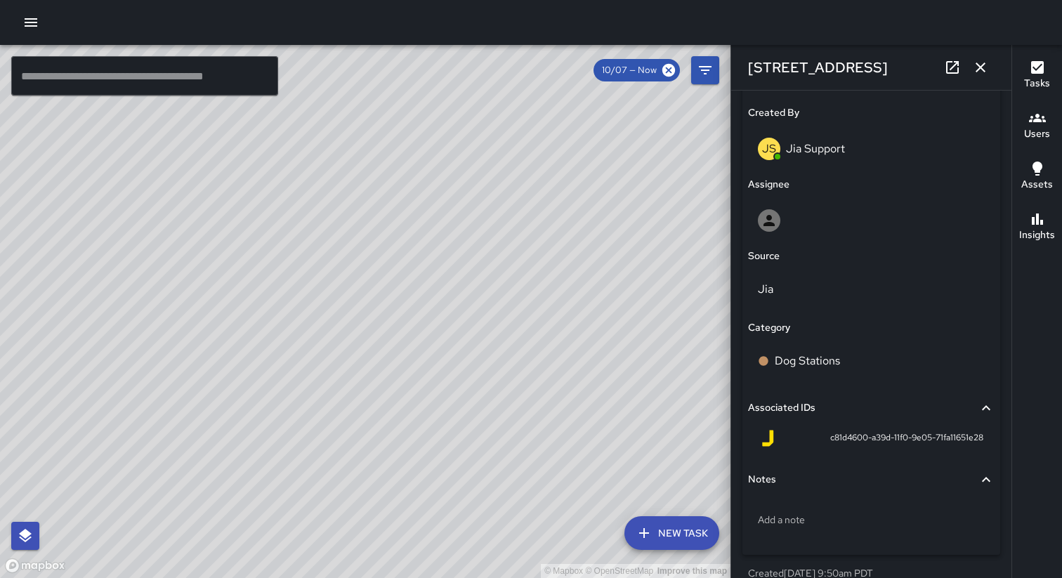
click at [414, 360] on div "© Mapbox © OpenStreetMap Improve this map Dog Station 7 Dog Stations To-Do 1 Sk…" at bounding box center [365, 311] width 731 height 533
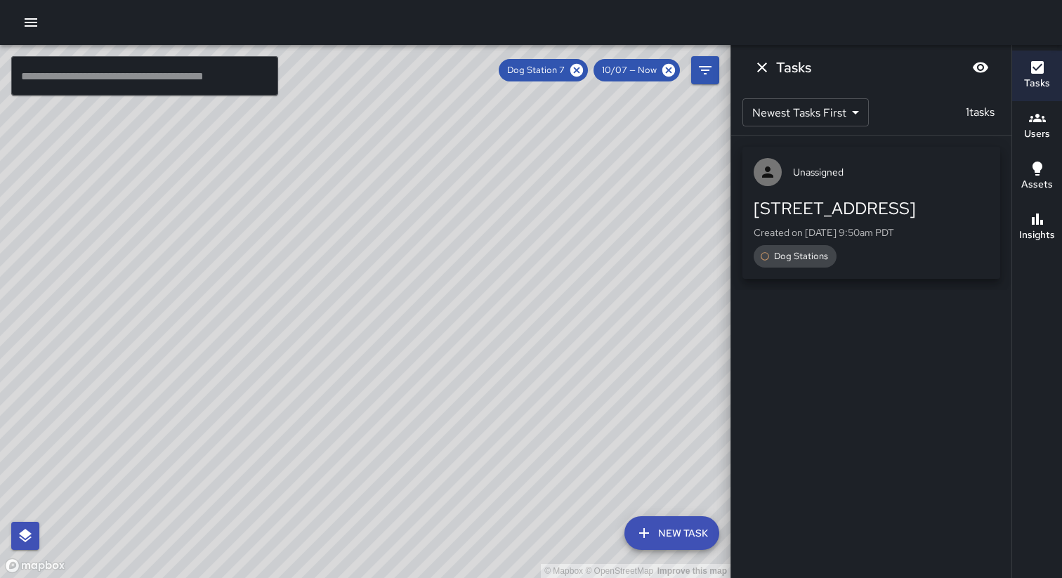
click at [894, 221] on div "[GEOGRAPHIC_DATA] Created on [DATE] 9:50am PDT Dog Stations" at bounding box center [871, 232] width 235 height 70
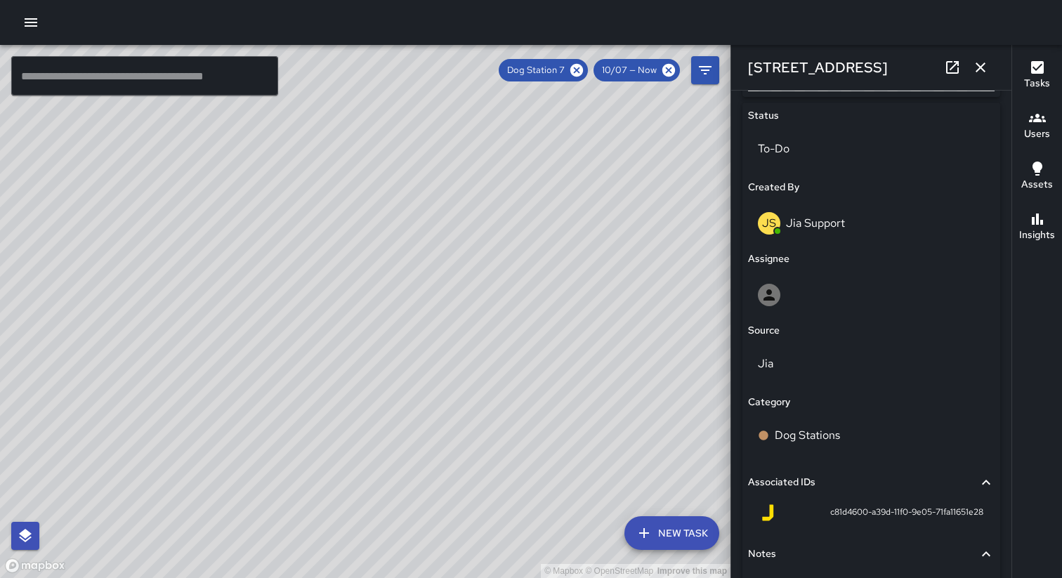
scroll to position [662, 0]
